Goal: Task Accomplishment & Management: Use online tool/utility

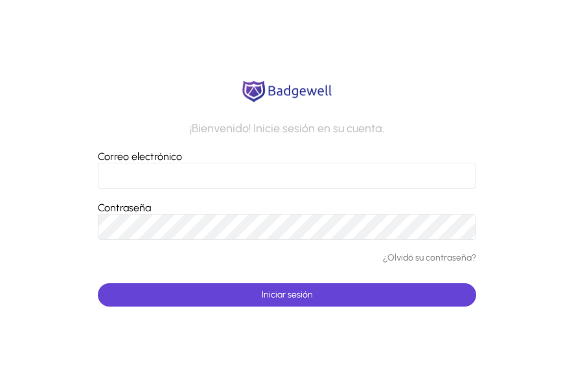
click at [210, 177] on input "Correo electrónico" at bounding box center [287, 176] width 379 height 26
type input "**********"
click at [422, 259] on link "¿Olvidó su contraseña?" at bounding box center [429, 258] width 93 height 11
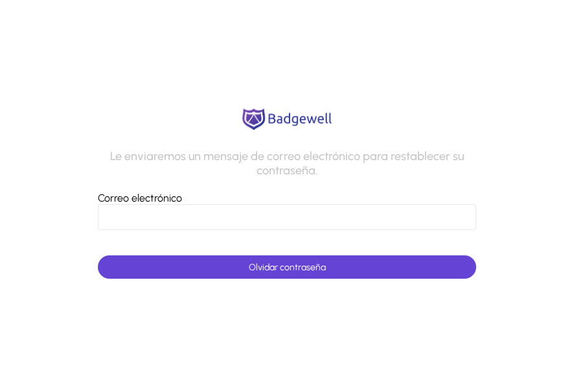
click at [255, 225] on input "Correo electrónico" at bounding box center [287, 217] width 379 height 26
type input "**********"
click at [282, 266] on span "Olvidar contraseña" at bounding box center [287, 267] width 77 height 11
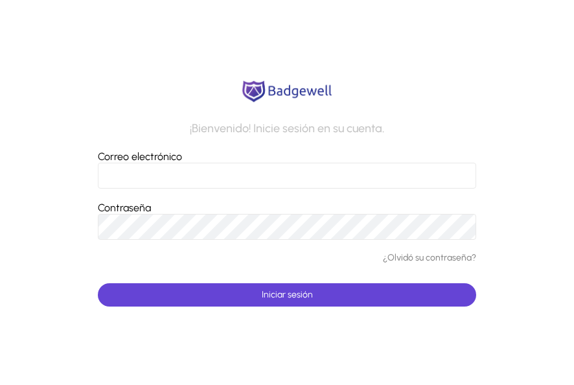
click at [263, 178] on input "Correo electrónico" at bounding box center [287, 176] width 379 height 26
type input "**********"
click at [319, 294] on span "submit" at bounding box center [287, 294] width 379 height 31
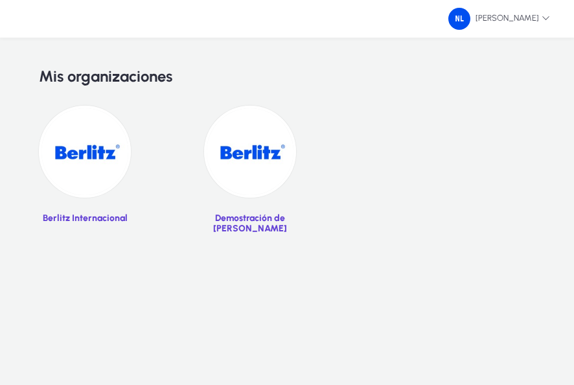
click at [92, 164] on img at bounding box center [85, 152] width 92 height 92
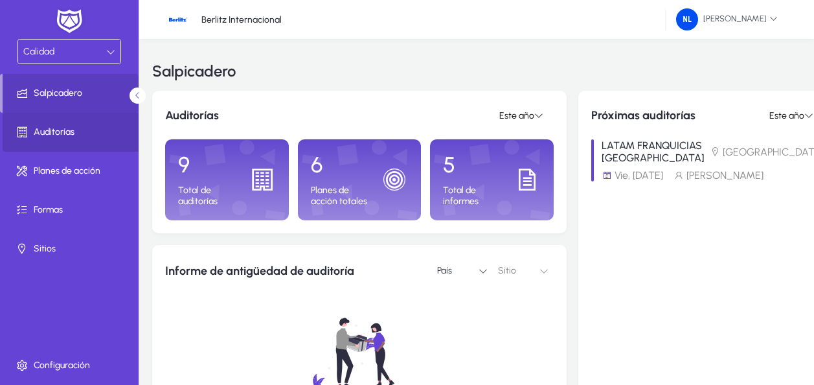
click at [52, 129] on font "Auditorías" at bounding box center [54, 132] width 41 height 11
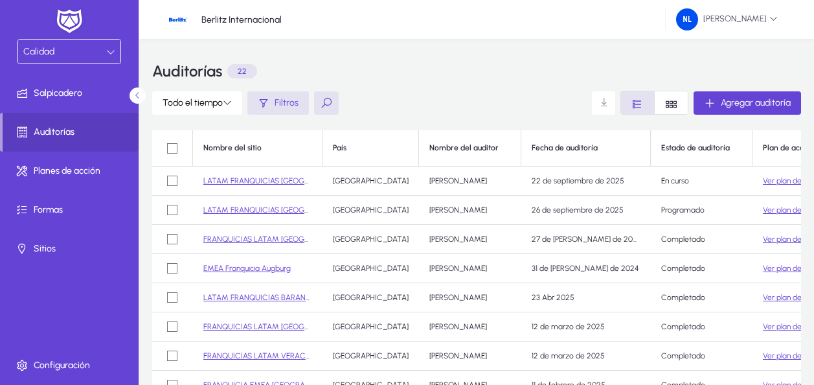
click at [283, 211] on link "LATAM FRANQUICIAS [GEOGRAPHIC_DATA]" at bounding box center [280, 209] width 154 height 9
click at [259, 211] on link "LATAM FRANQUICIAS [GEOGRAPHIC_DATA]" at bounding box center [280, 209] width 154 height 9
click at [284, 210] on link "LATAM FRANQUICIAS [GEOGRAPHIC_DATA]" at bounding box center [280, 209] width 154 height 9
drag, startPoint x: 266, startPoint y: 205, endPoint x: 640, endPoint y: 104, distance: 387.1
click at [573, 104] on icon "Estilo de fuente" at bounding box center [638, 104] width 12 height 12
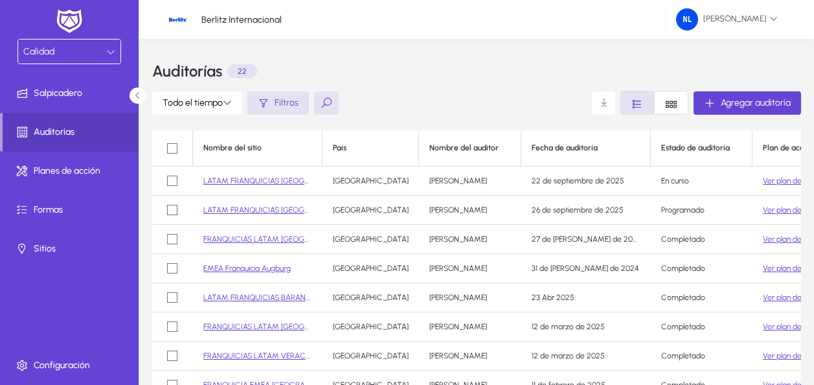
click at [573, 104] on icon "Estilo de fuente" at bounding box center [671, 104] width 12 height 12
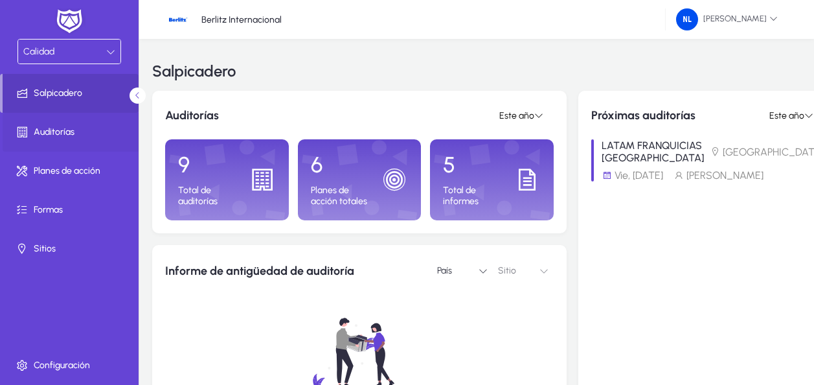
click at [77, 134] on span "Auditorías" at bounding box center [72, 132] width 139 height 13
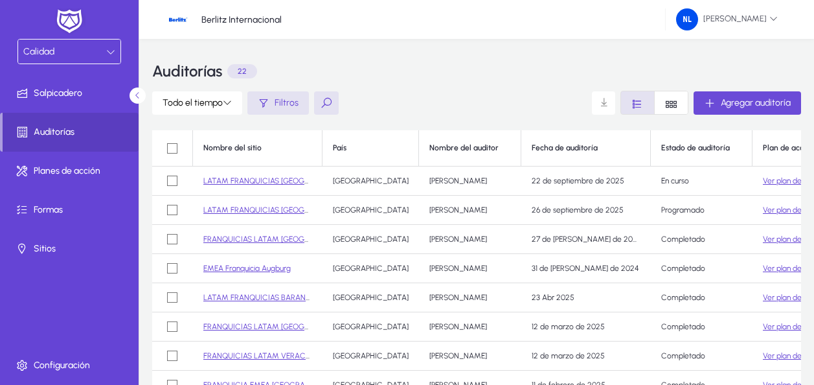
click at [573, 102] on span "Agregar auditoría" at bounding box center [756, 102] width 70 height 11
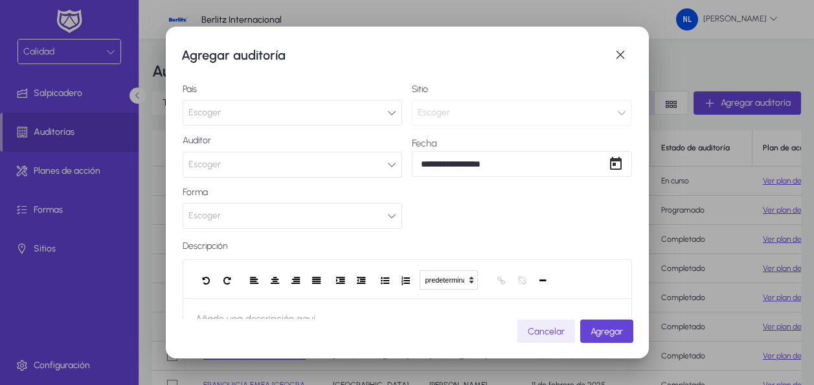
click at [248, 112] on button "Escoger" at bounding box center [293, 113] width 220 height 26
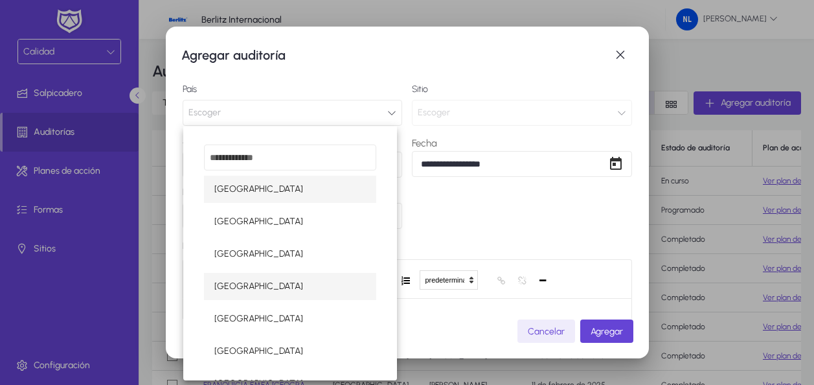
click at [268, 283] on font "[GEOGRAPHIC_DATA]" at bounding box center [258, 286] width 89 height 11
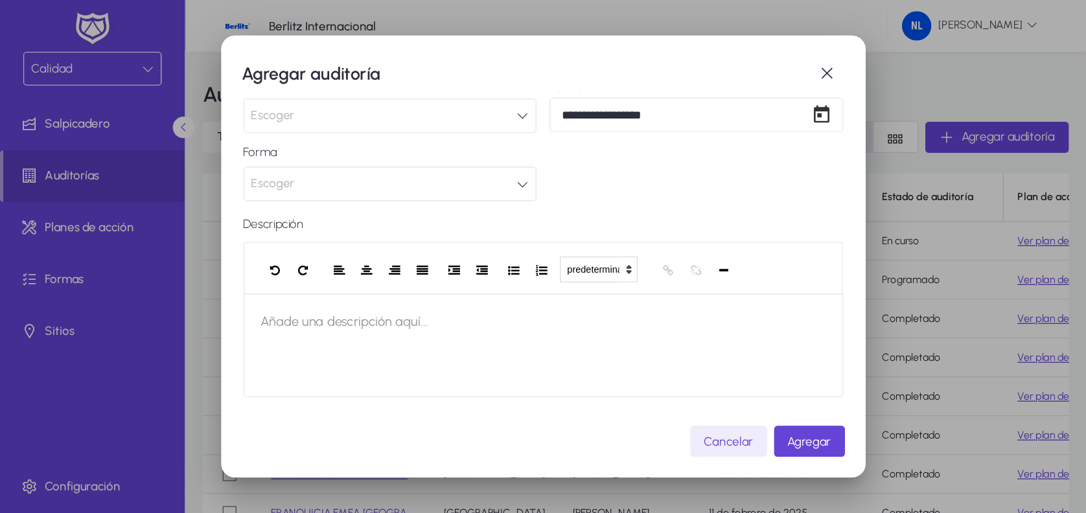
scroll to position [3, 0]
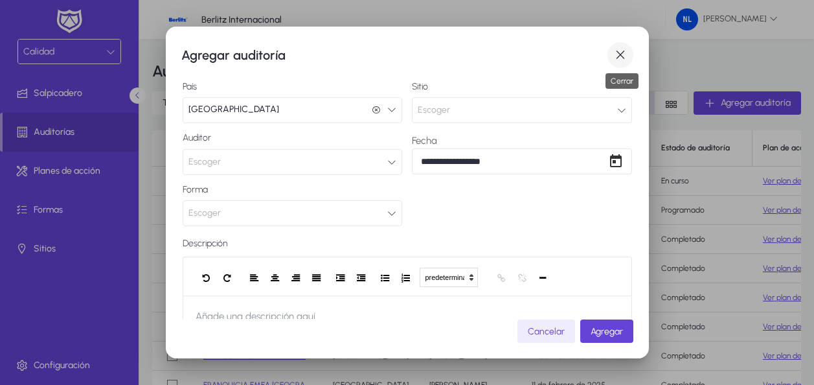
click at [573, 56] on span "button" at bounding box center [621, 55] width 26 height 26
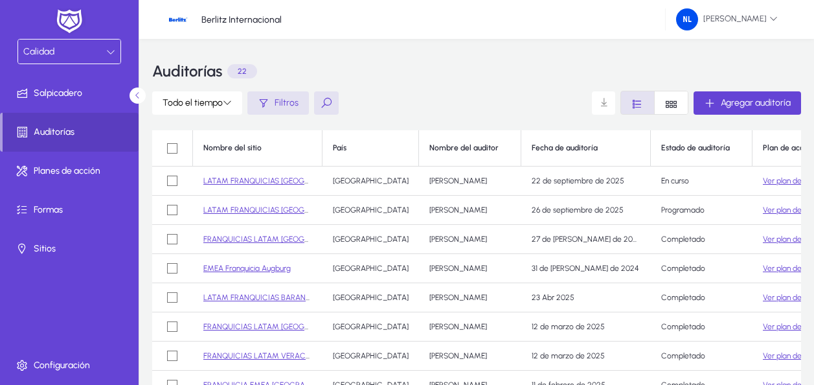
click at [279, 209] on link "LATAM FRANQUICIAS [GEOGRAPHIC_DATA]" at bounding box center [280, 209] width 154 height 9
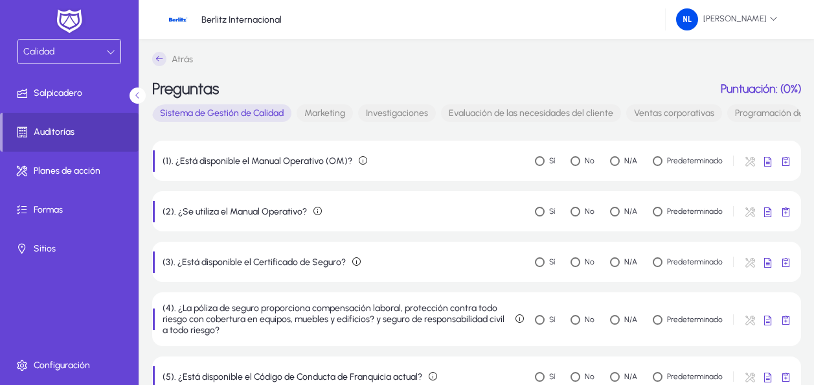
click at [70, 133] on font "Auditorías" at bounding box center [54, 132] width 41 height 11
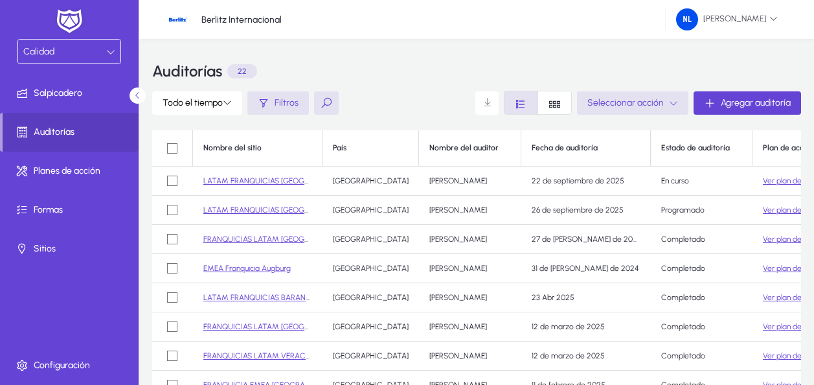
click at [553, 105] on icon "Estilo de fuente" at bounding box center [555, 104] width 12 height 12
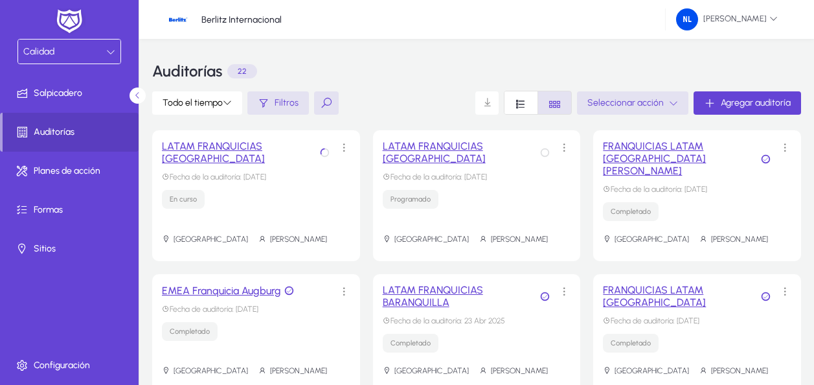
click at [520, 102] on icon "Estilo de fuente" at bounding box center [521, 104] width 12 height 12
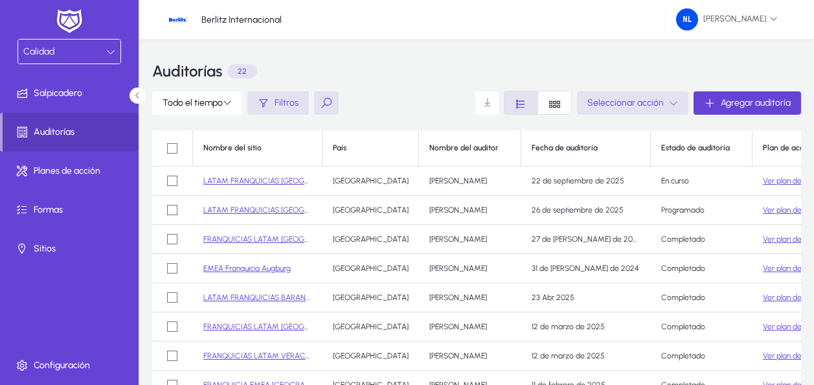
click at [252, 207] on link "LATAM FRANQUICIAS [GEOGRAPHIC_DATA]" at bounding box center [280, 209] width 154 height 9
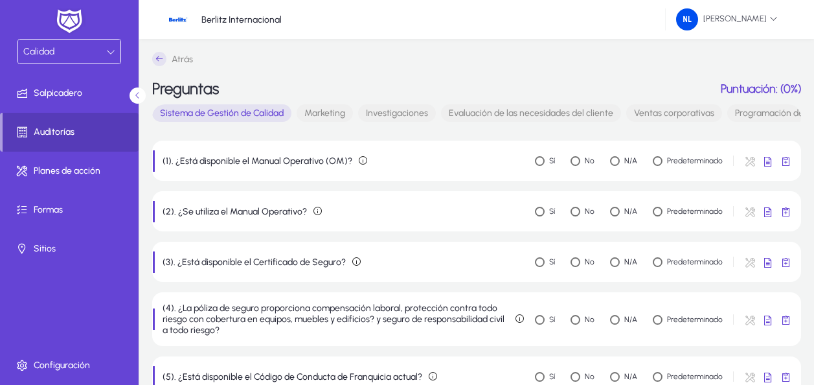
click at [36, 132] on font "Auditorías" at bounding box center [54, 132] width 41 height 11
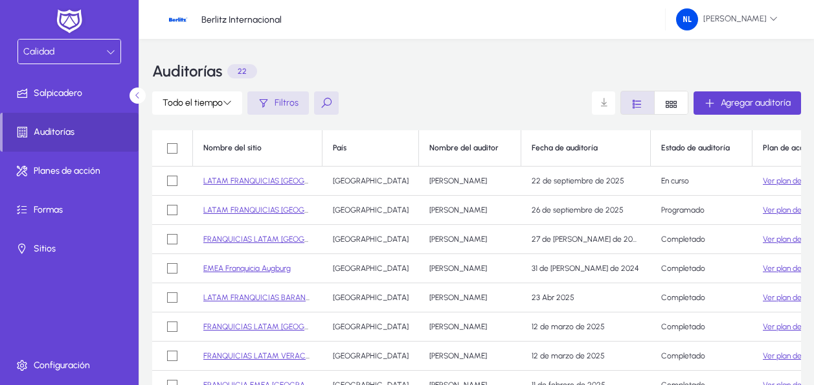
click at [440, 83] on div "Auditorías 22" at bounding box center [476, 71] width 649 height 39
click at [267, 211] on link "LATAM FRANQUICIAS [GEOGRAPHIC_DATA]" at bounding box center [280, 209] width 154 height 9
click at [41, 129] on font "Auditorías" at bounding box center [54, 132] width 41 height 11
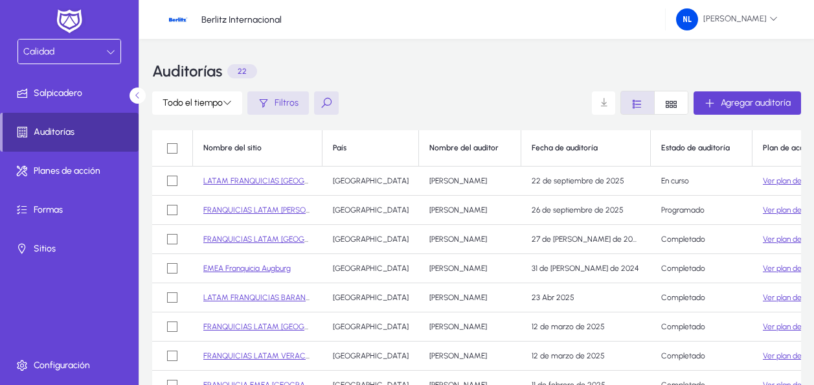
click at [65, 131] on font "Auditorías" at bounding box center [54, 132] width 41 height 11
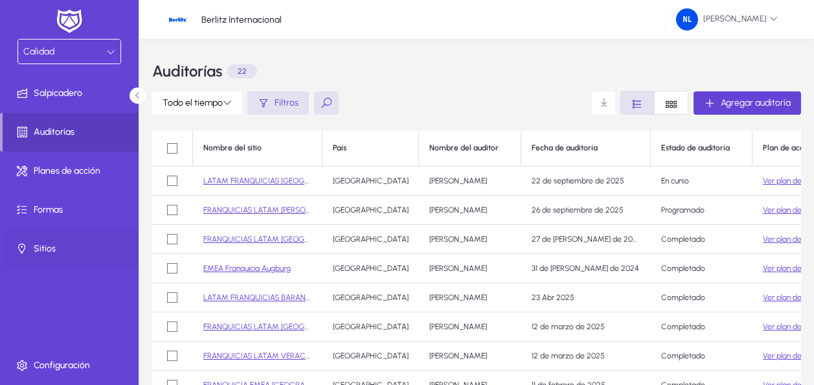
click at [48, 249] on font "Sitios" at bounding box center [45, 249] width 22 height 11
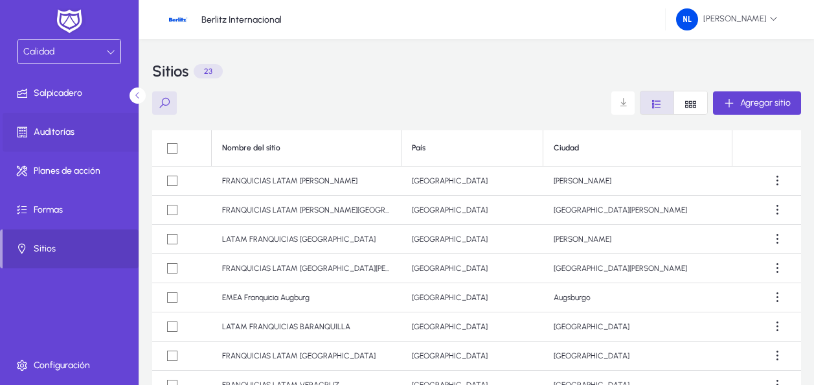
click at [41, 126] on span "Auditorías" at bounding box center [72, 132] width 139 height 13
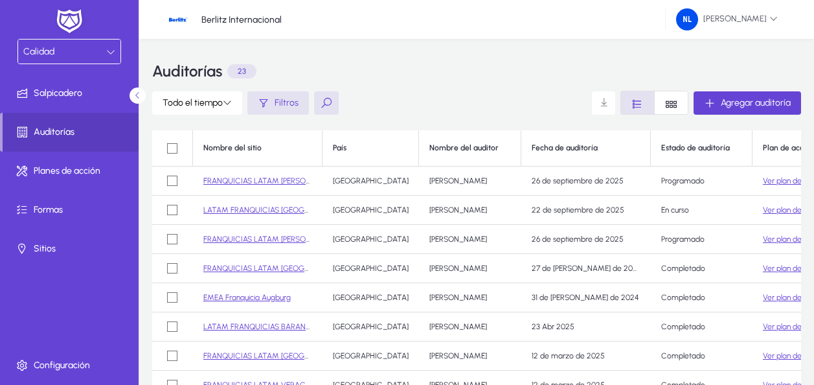
click at [260, 178] on link "FRANQUICIAS LATAM [PERSON_NAME]" at bounding box center [270, 180] width 135 height 9
click at [234, 179] on link "FRANQUICIAS LATAM [PERSON_NAME]" at bounding box center [270, 180] width 135 height 9
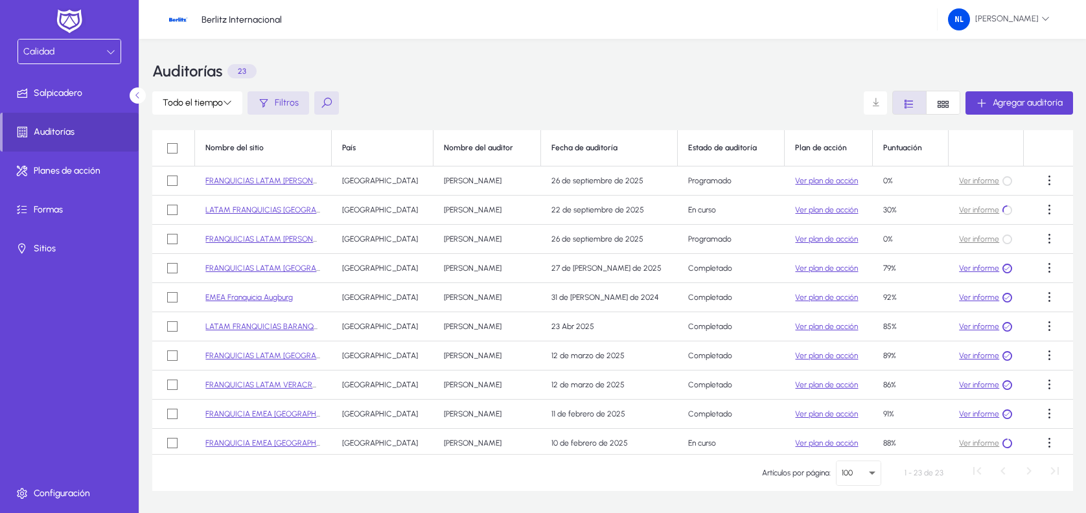
drag, startPoint x: 764, startPoint y: 5, endPoint x: 279, endPoint y: 237, distance: 537.6
click at [279, 237] on link "FRANQUICIAS LATAM [PERSON_NAME][GEOGRAPHIC_DATA]" at bounding box center [310, 239] width 211 height 9
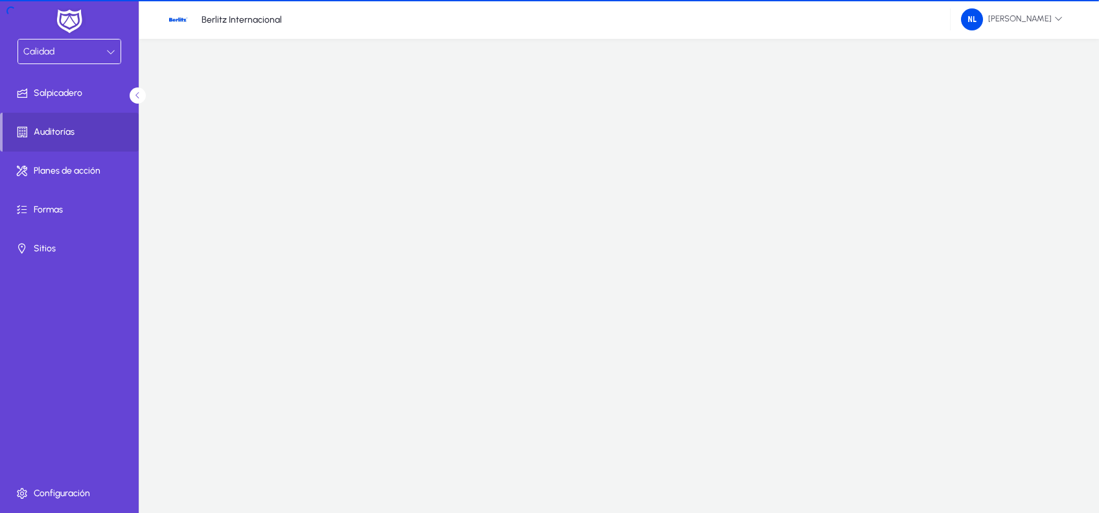
click at [279, 237] on div at bounding box center [619, 246] width 934 height 26
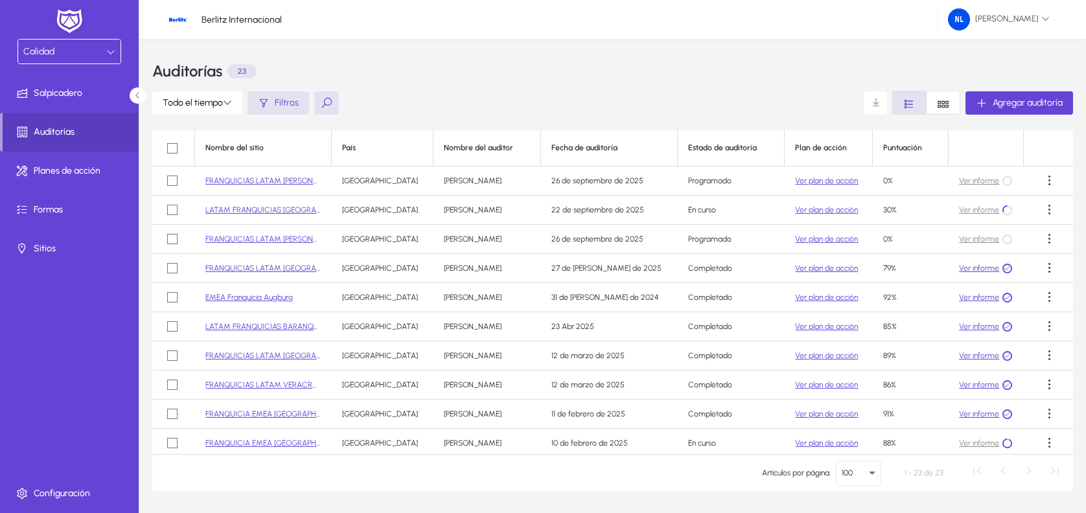
click at [280, 211] on link "LATAM FRANQUICIAS [GEOGRAPHIC_DATA]" at bounding box center [282, 209] width 154 height 9
click at [290, 240] on link "FRANQUICIAS LATAM [PERSON_NAME][GEOGRAPHIC_DATA]" at bounding box center [310, 239] width 211 height 9
